Goal: Task Accomplishment & Management: Use online tool/utility

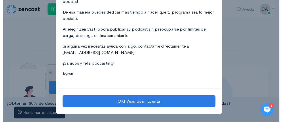
scroll to position [154, 0]
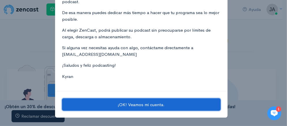
click at [144, 102] on font "¡OK! Veamos mi cuenta." at bounding box center [141, 104] width 47 height 5
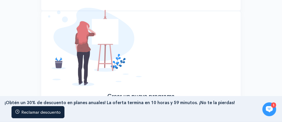
scroll to position [187, 0]
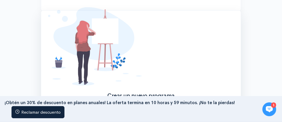
click at [162, 118] on font "Crear espectáculo" at bounding box center [144, 120] width 36 height 5
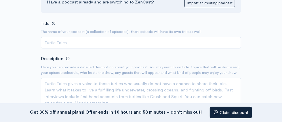
scroll to position [87, 0]
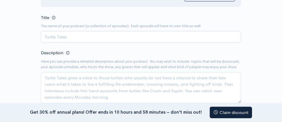
click at [211, 43] on div "Title The name of your podcast (a collection of episodes). Each episode will ha…" at bounding box center [141, 28] width 200 height 29
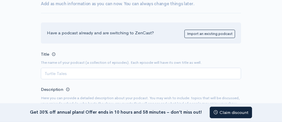
scroll to position [0, 0]
